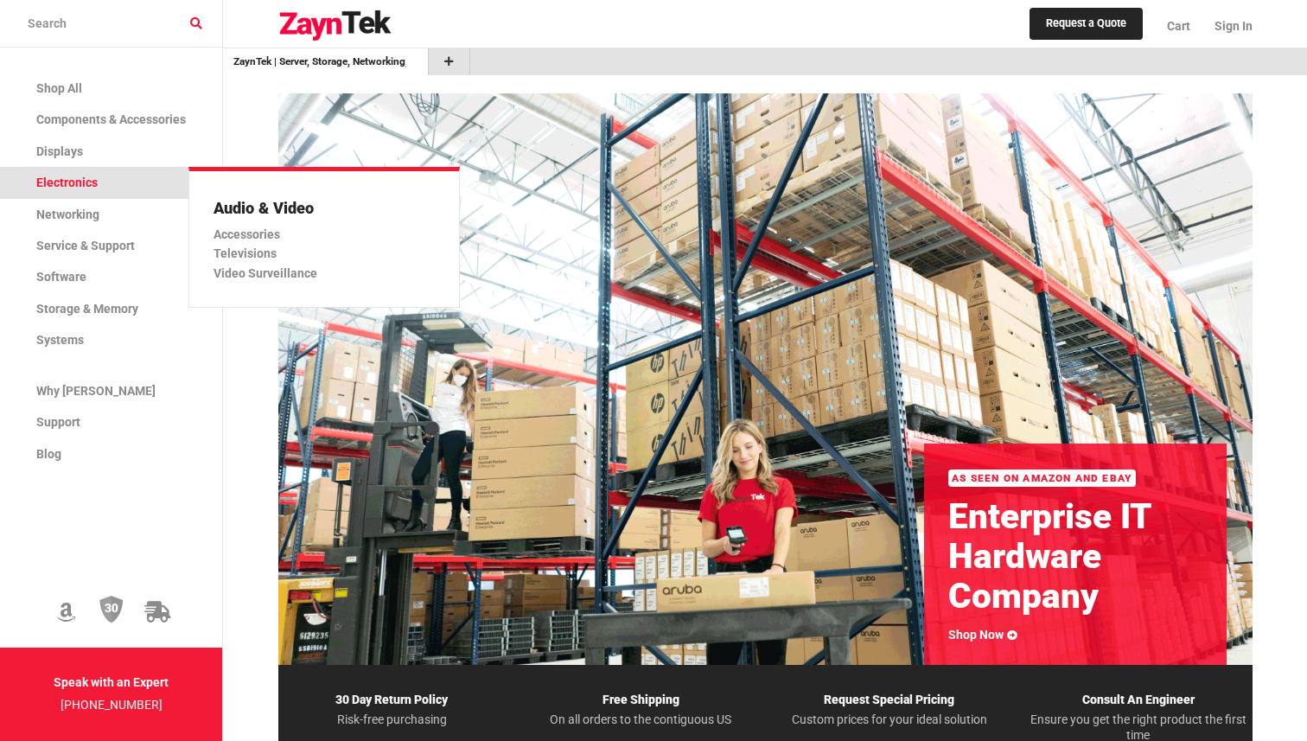
click at [83, 188] on span "Electronics" at bounding box center [66, 182] width 61 height 14
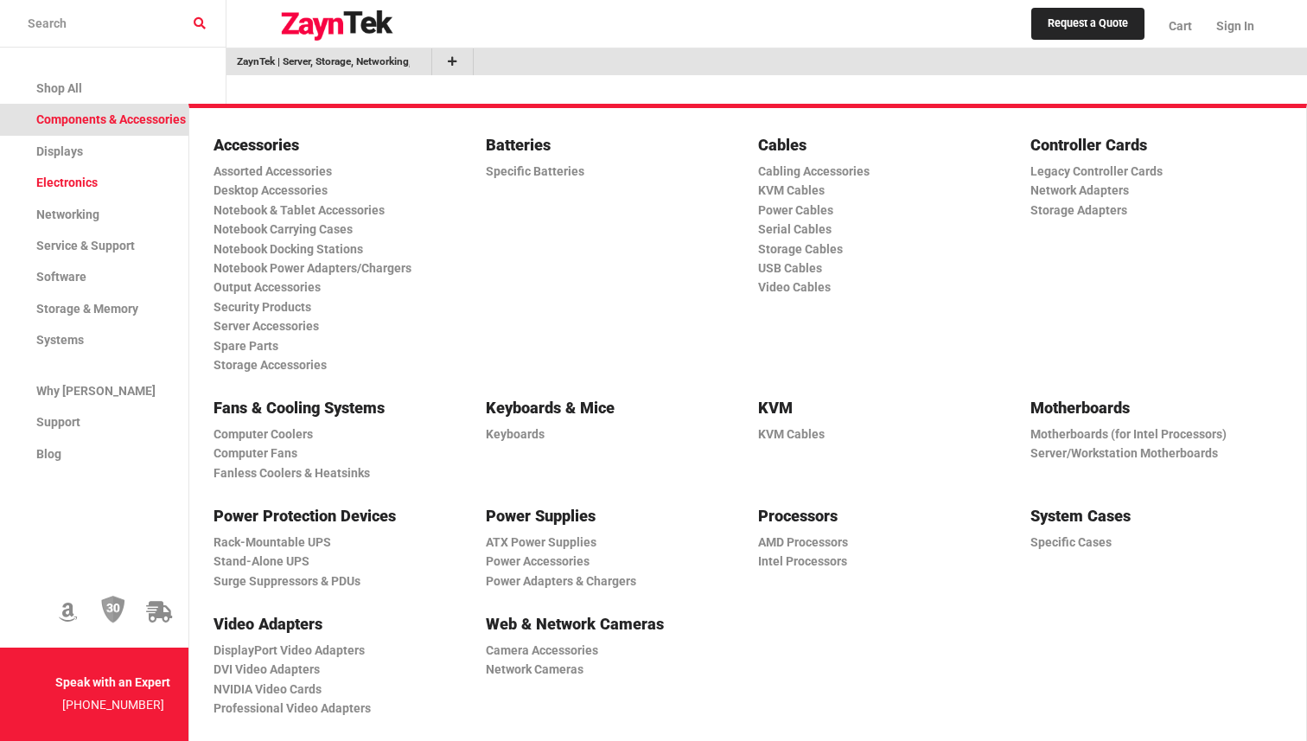
click at [85, 130] on link "Components & Accessories" at bounding box center [113, 119] width 226 height 31
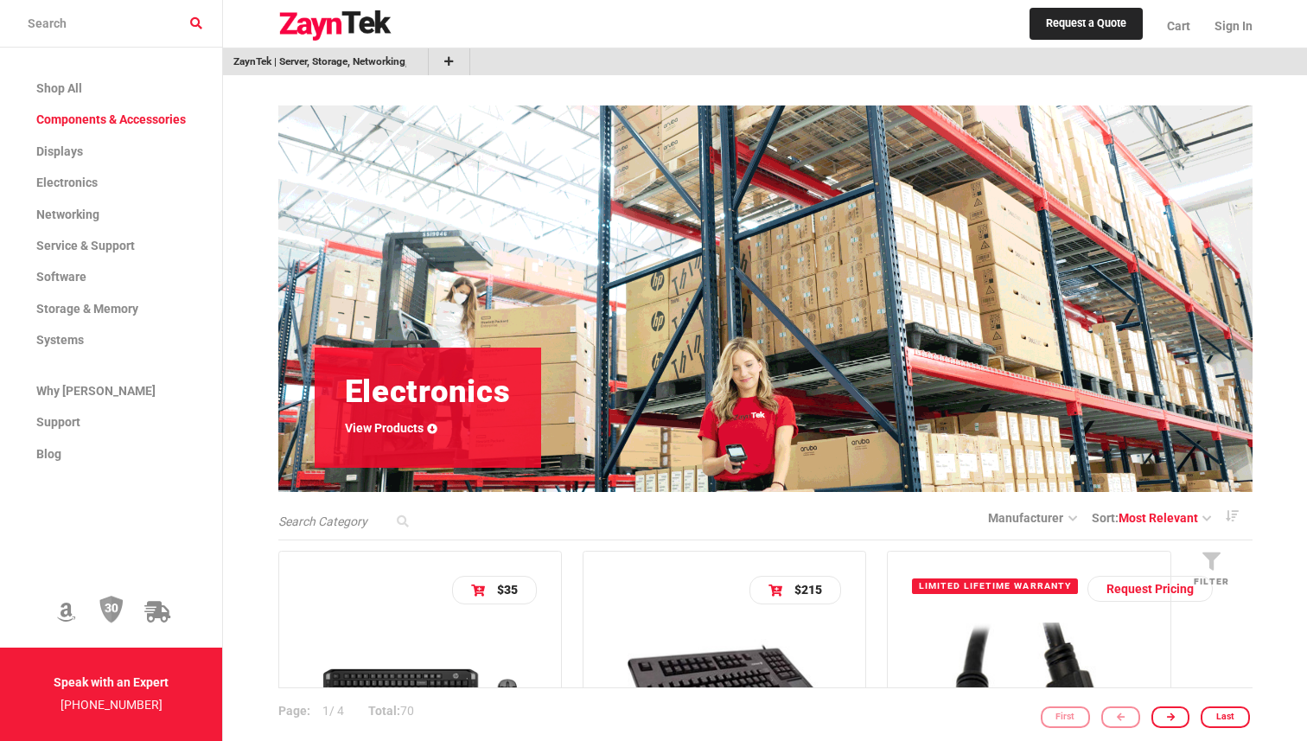
click at [368, 632] on img at bounding box center [420, 697] width 194 height 145
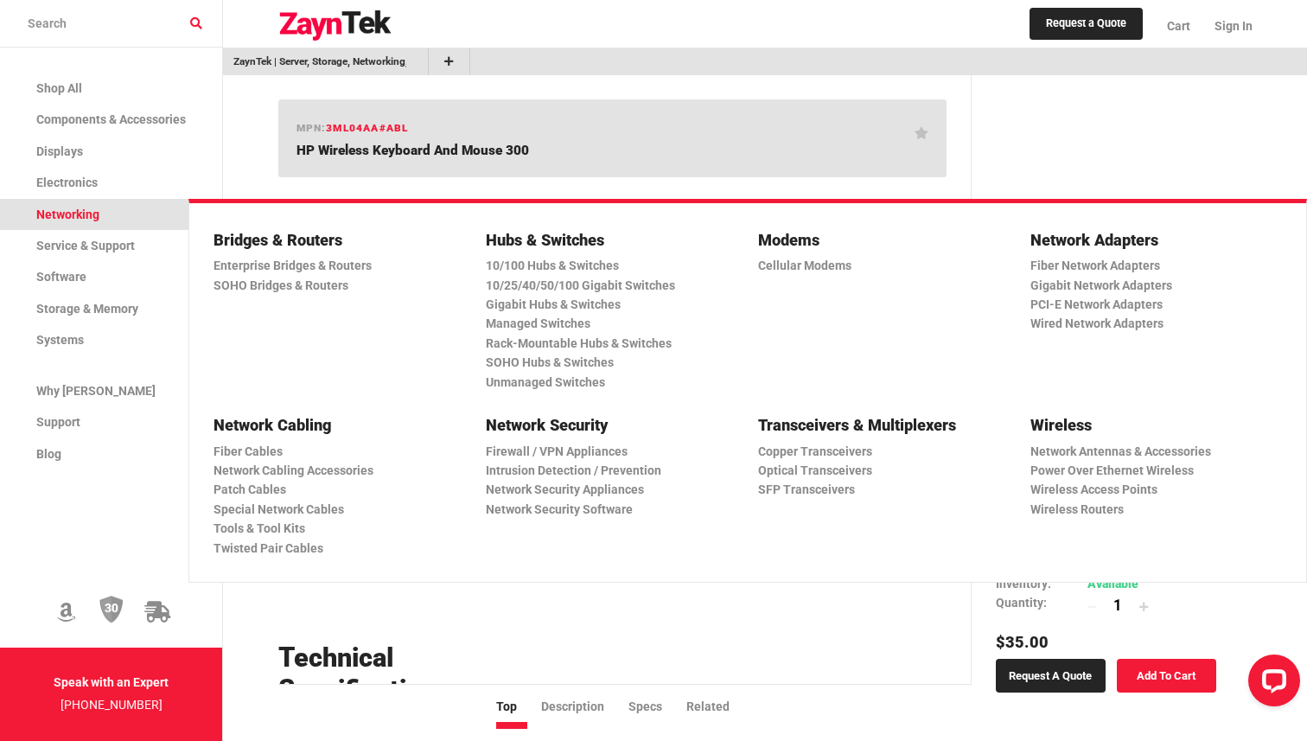
click at [63, 199] on link "Networking" at bounding box center [111, 214] width 222 height 31
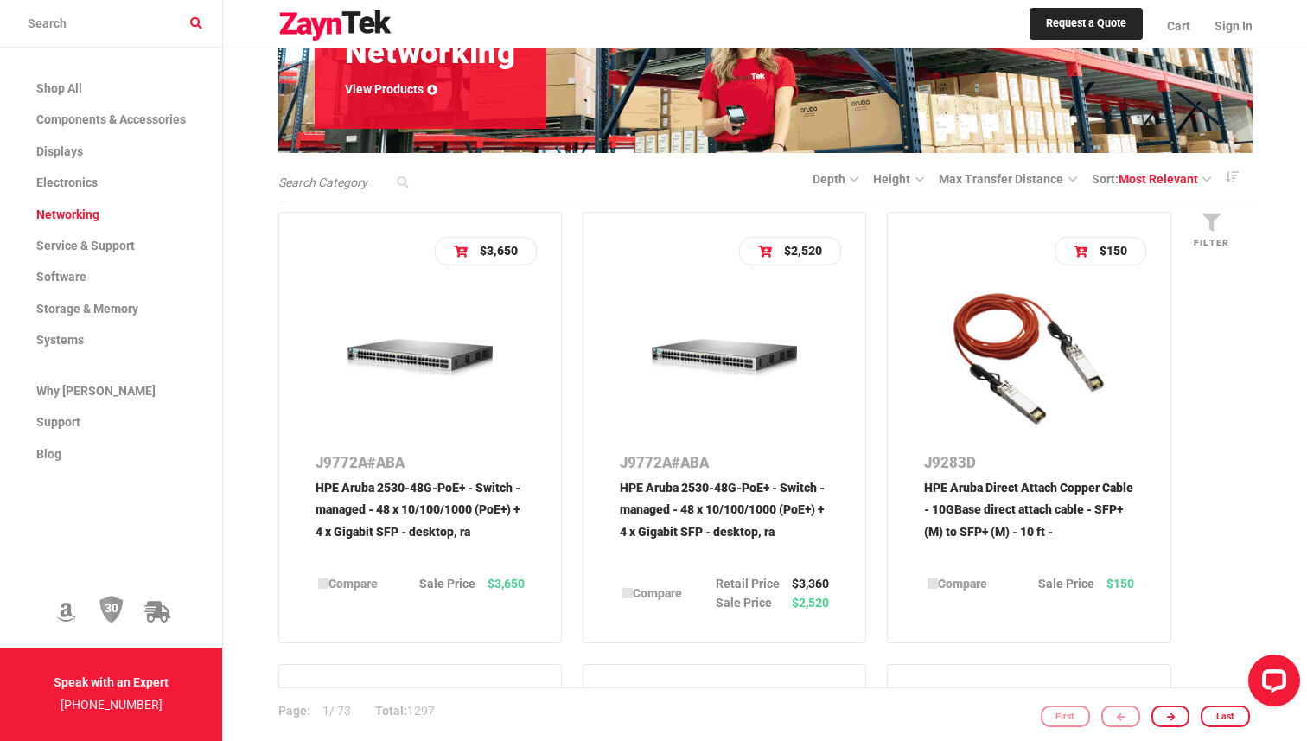
scroll to position [364, 0]
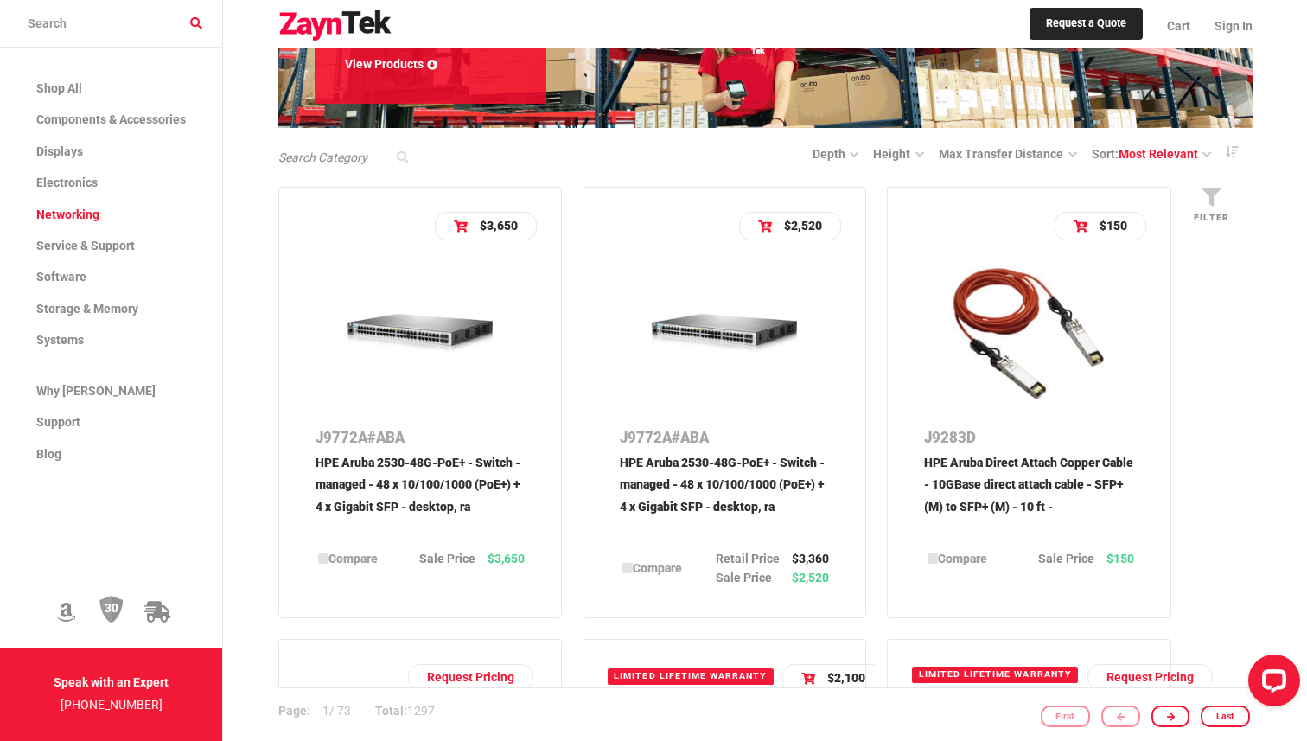
click at [442, 381] on img at bounding box center [419, 333] width 145 height 145
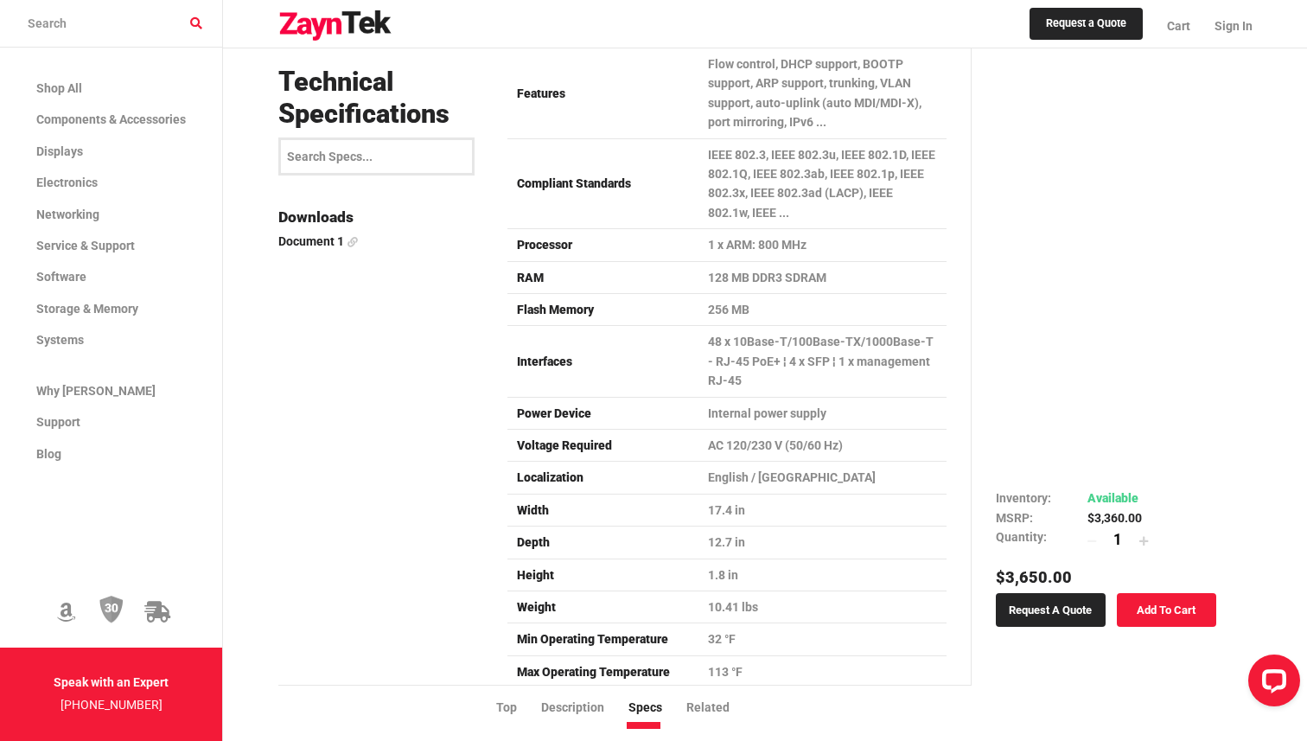
scroll to position [4858, 0]
click at [592, 230] on td "Processor" at bounding box center [602, 246] width 191 height 32
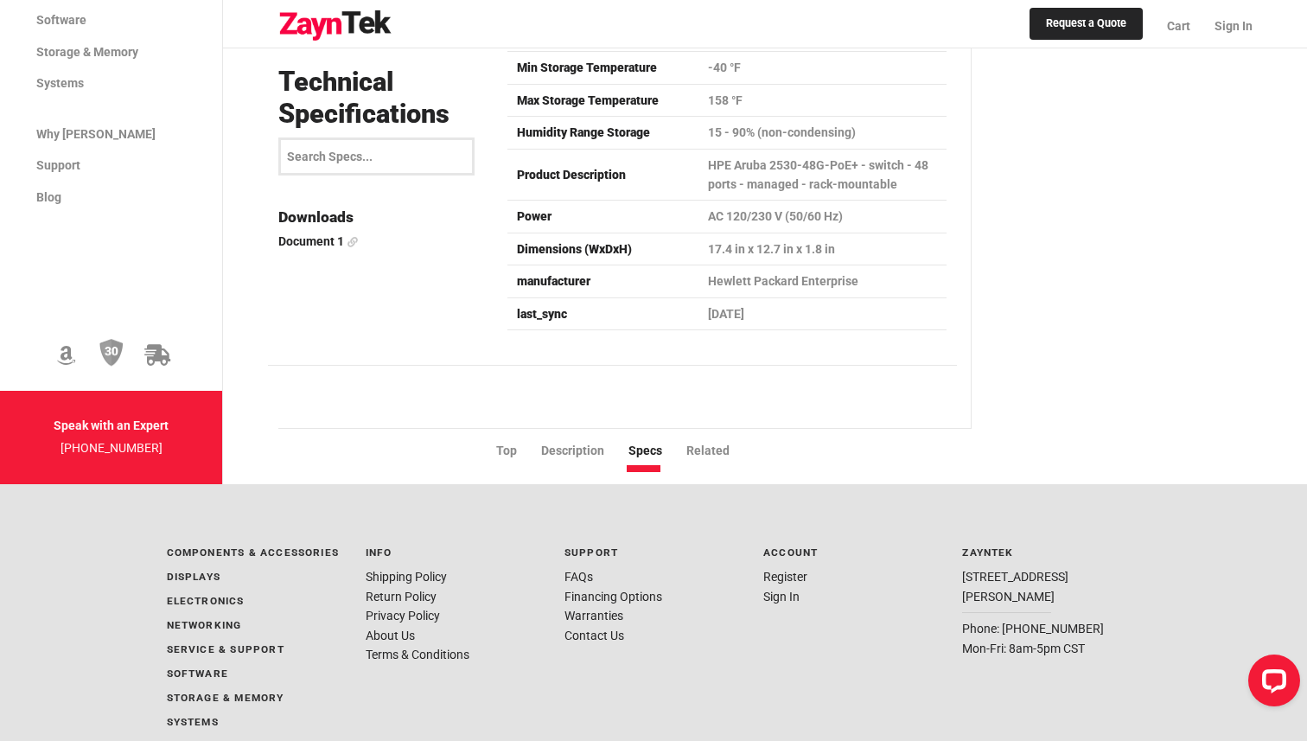
scroll to position [5526, 0]
click at [689, 442] on li "Related" at bounding box center [719, 451] width 67 height 19
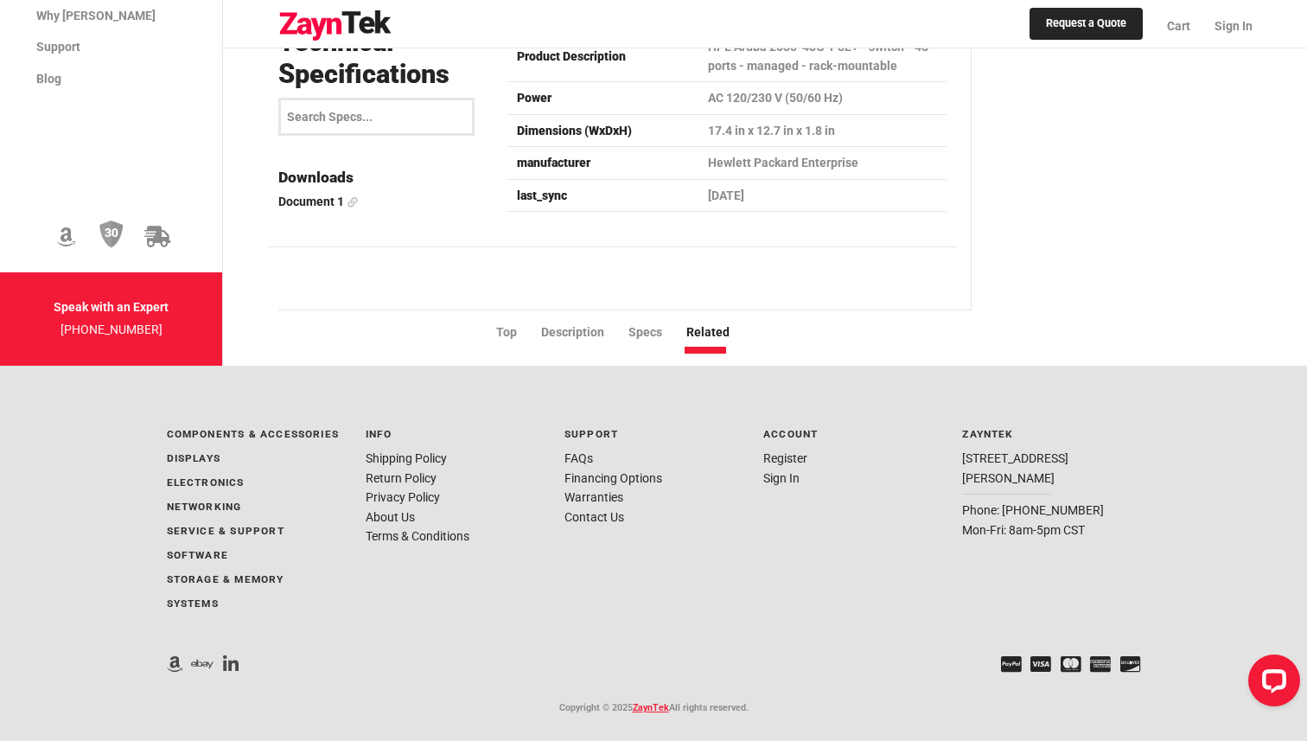
scroll to position [5648, 0]
